Goal: Task Accomplishment & Management: Manage account settings

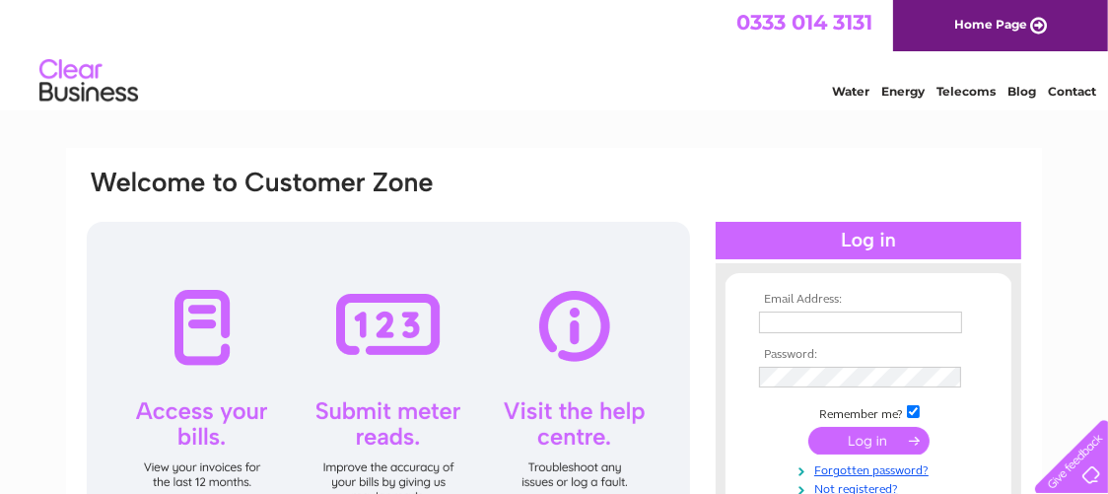
type input "[EMAIL_ADDRESS][DOMAIN_NAME]"
click at [867, 435] on input "submit" at bounding box center [868, 441] width 121 height 28
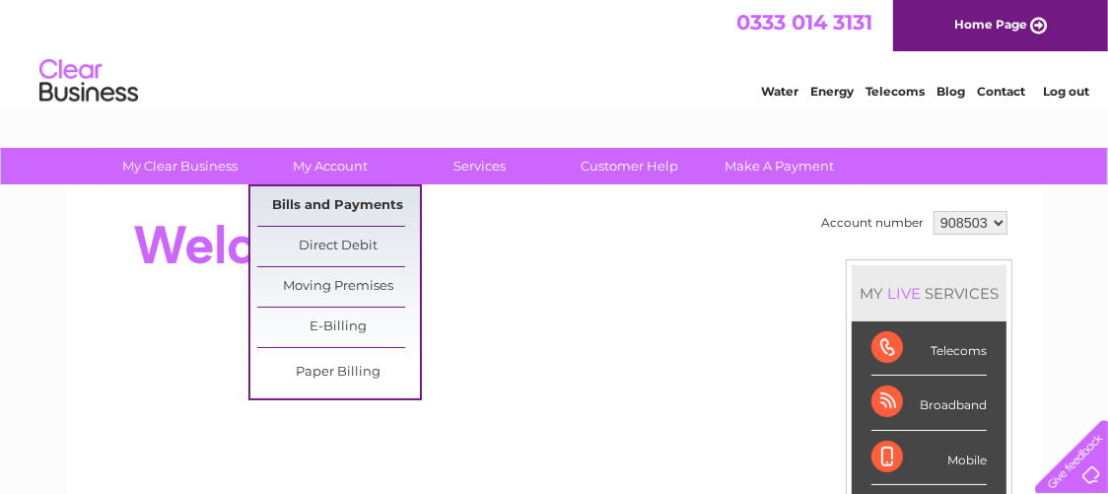
click at [315, 203] on link "Bills and Payments" at bounding box center [338, 205] width 163 height 39
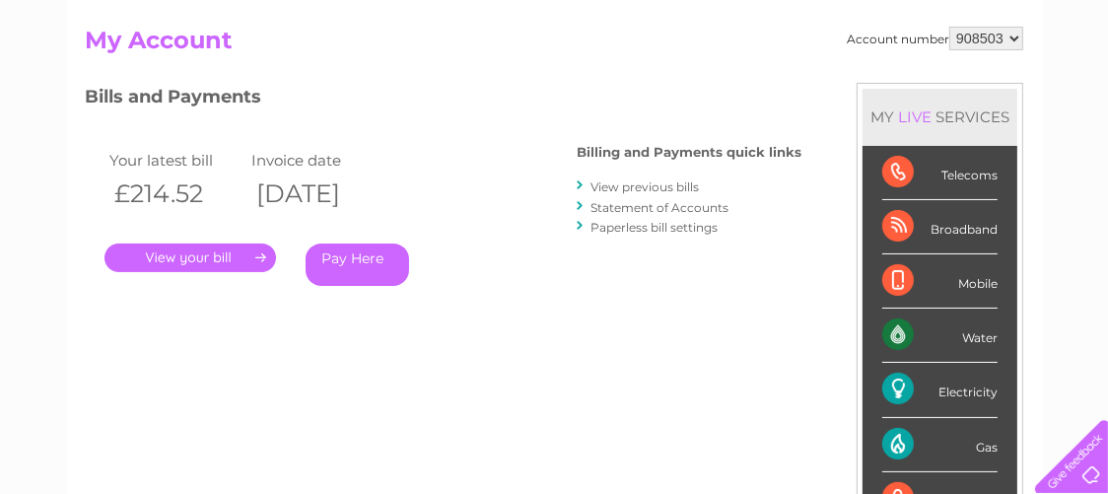
scroll to position [2, 0]
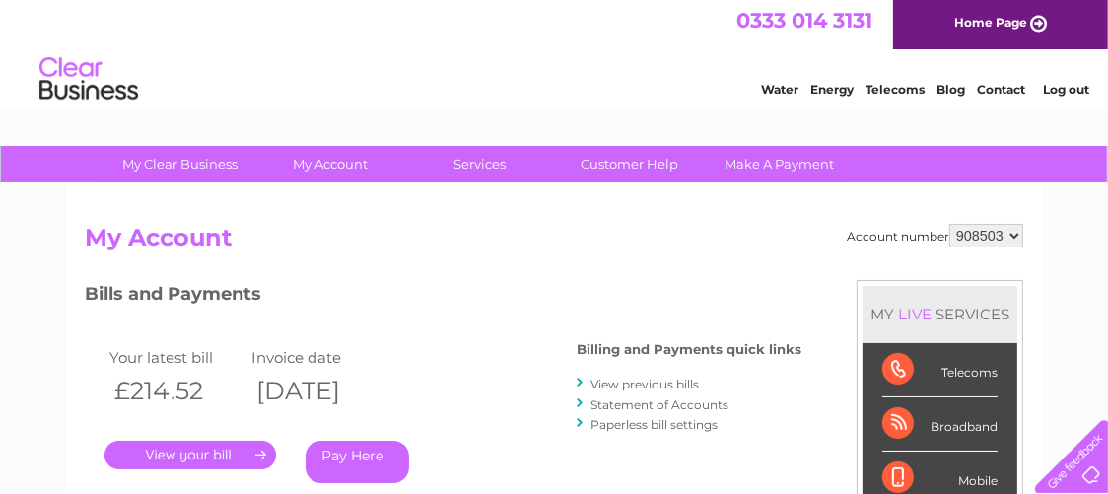
click at [627, 381] on link "View previous bills" at bounding box center [644, 384] width 108 height 15
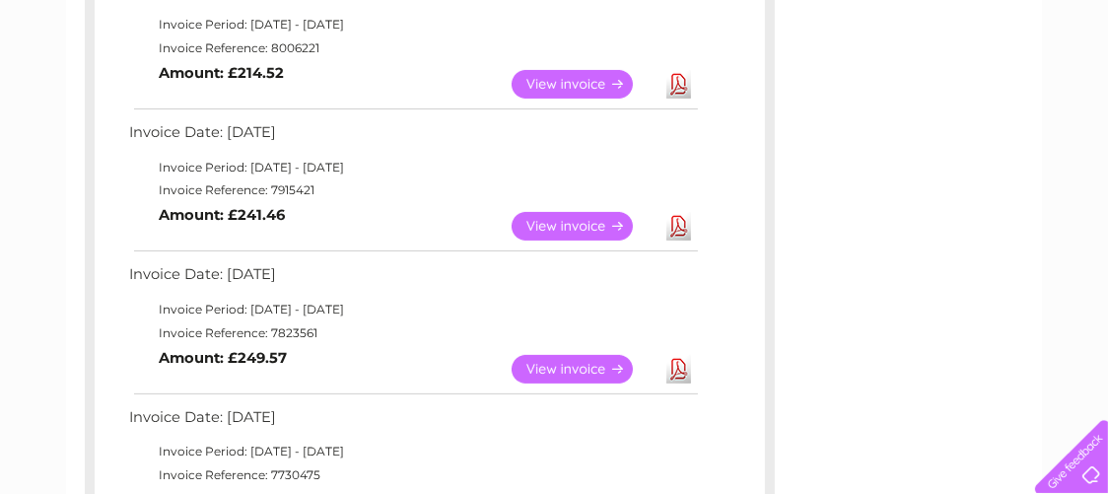
scroll to position [393, 0]
click at [553, 225] on link "View" at bounding box center [584, 226] width 145 height 29
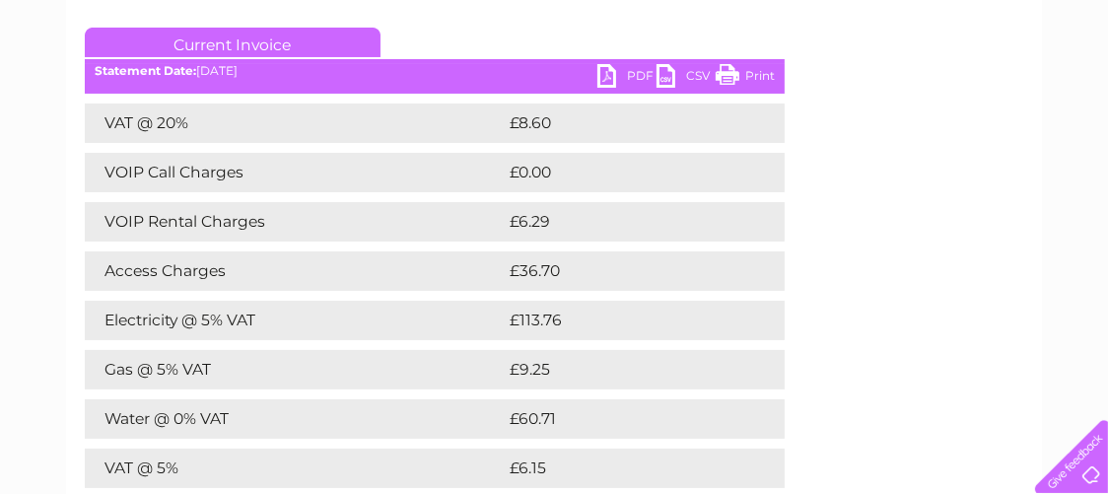
scroll to position [296, 0]
